Goal: Task Accomplishment & Management: Use online tool/utility

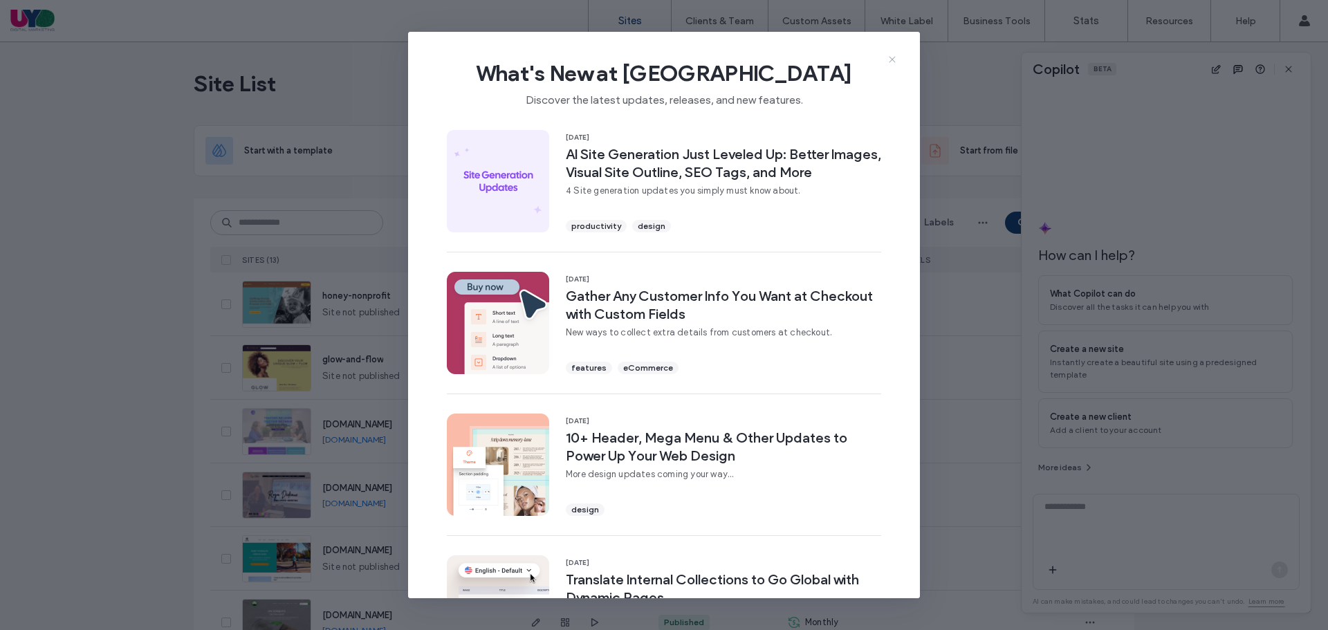
click at [895, 56] on icon at bounding box center [891, 59] width 11 height 11
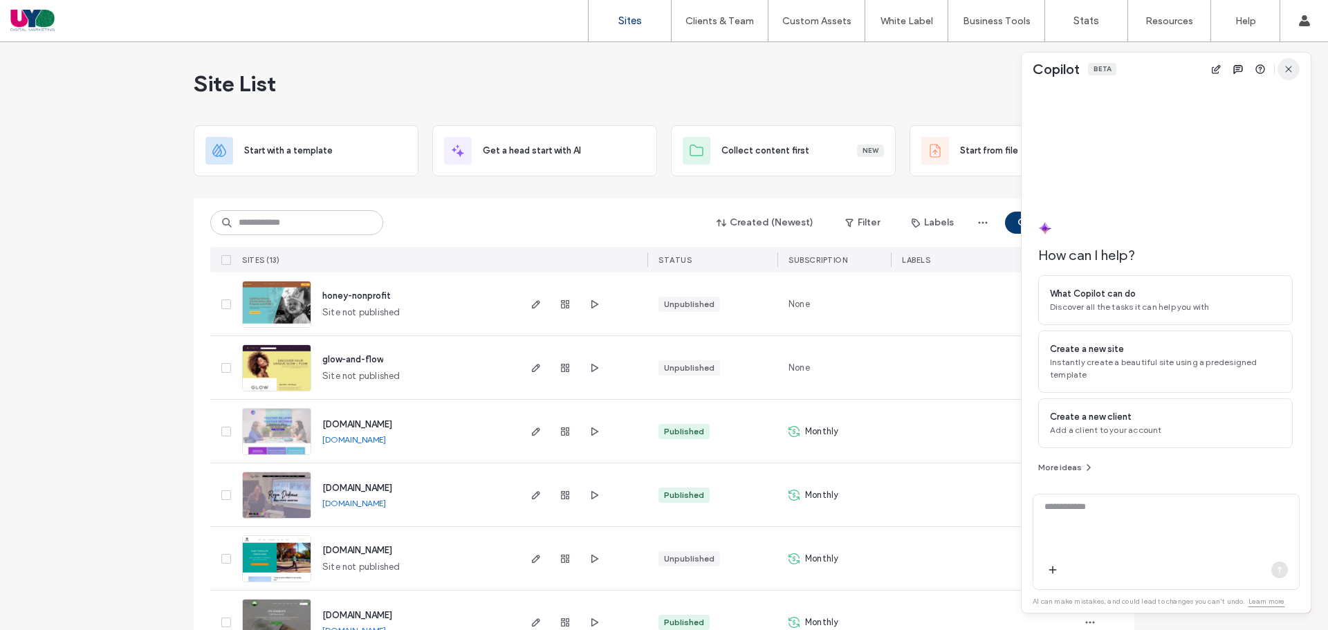
click at [1281, 68] on span "button" at bounding box center [1288, 69] width 22 height 22
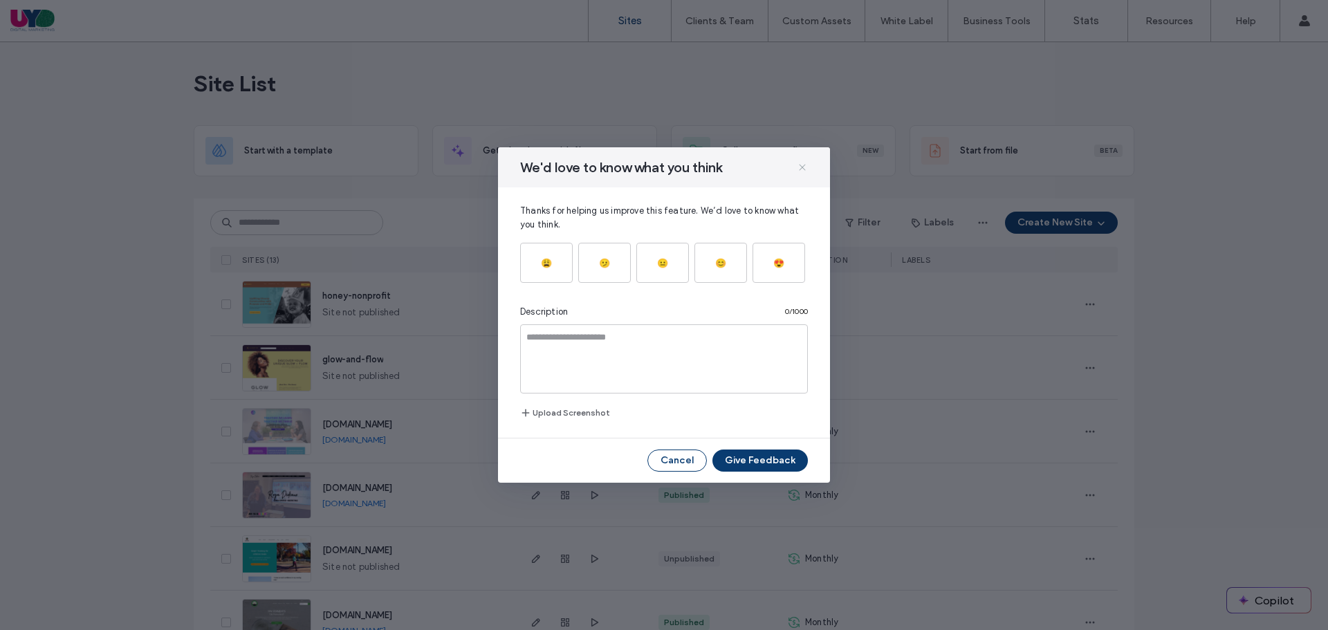
click at [806, 167] on icon at bounding box center [802, 167] width 11 height 11
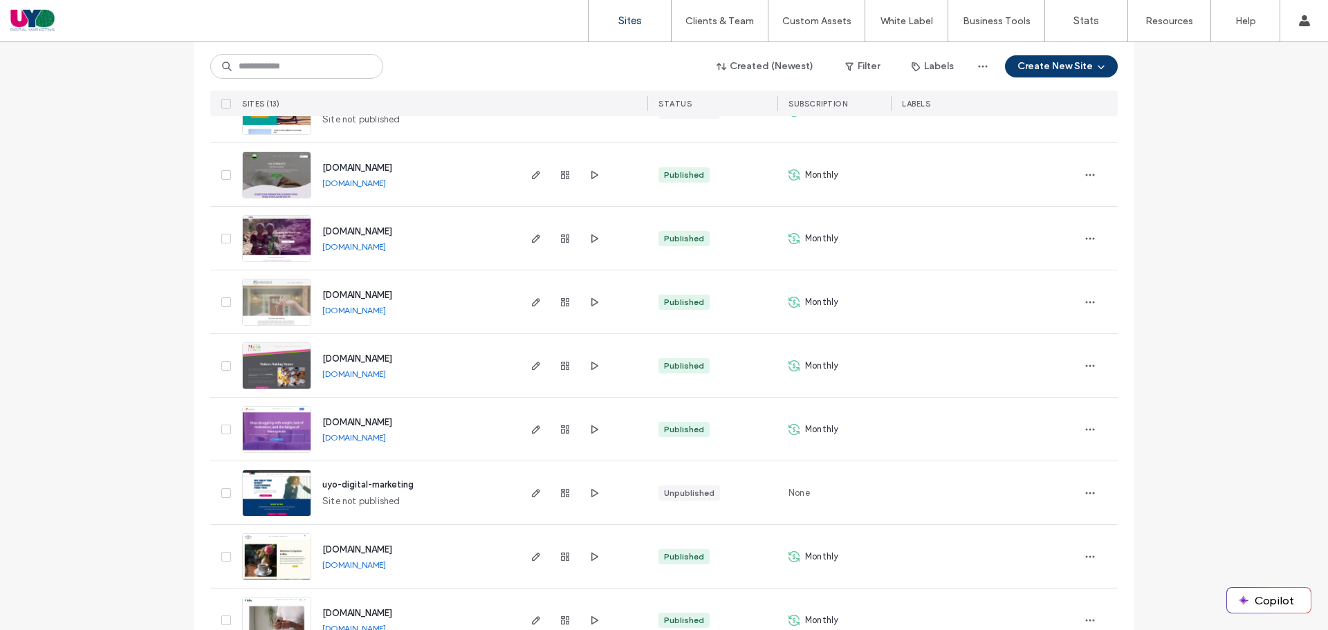
scroll to position [392, 0]
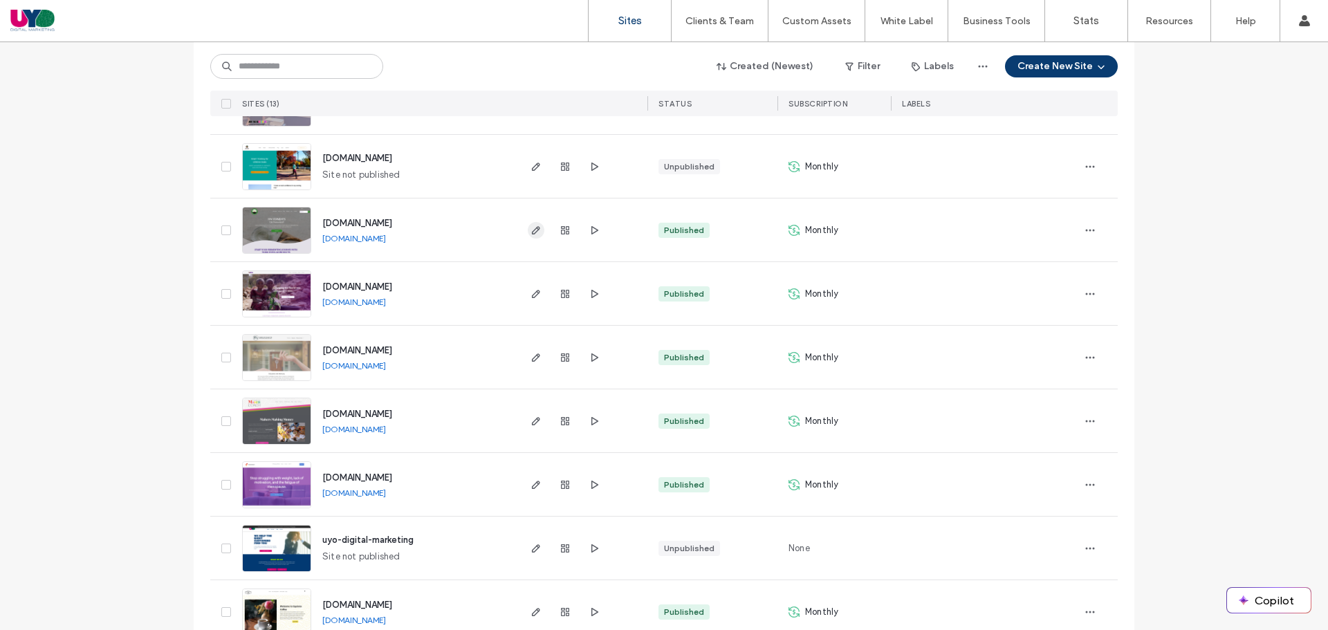
click at [532, 233] on use "button" at bounding box center [536, 230] width 8 height 8
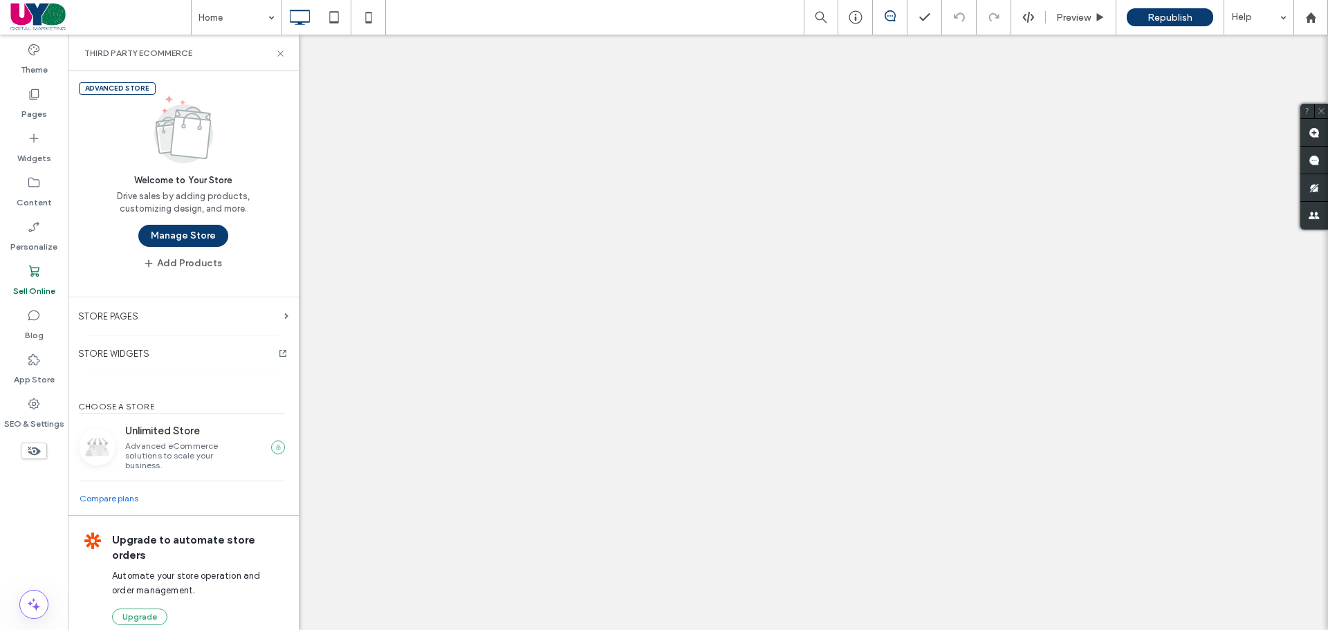
click at [203, 234] on button "Manage Store" at bounding box center [183, 236] width 90 height 22
